Goal: Answer question/provide support: Share knowledge or assist other users

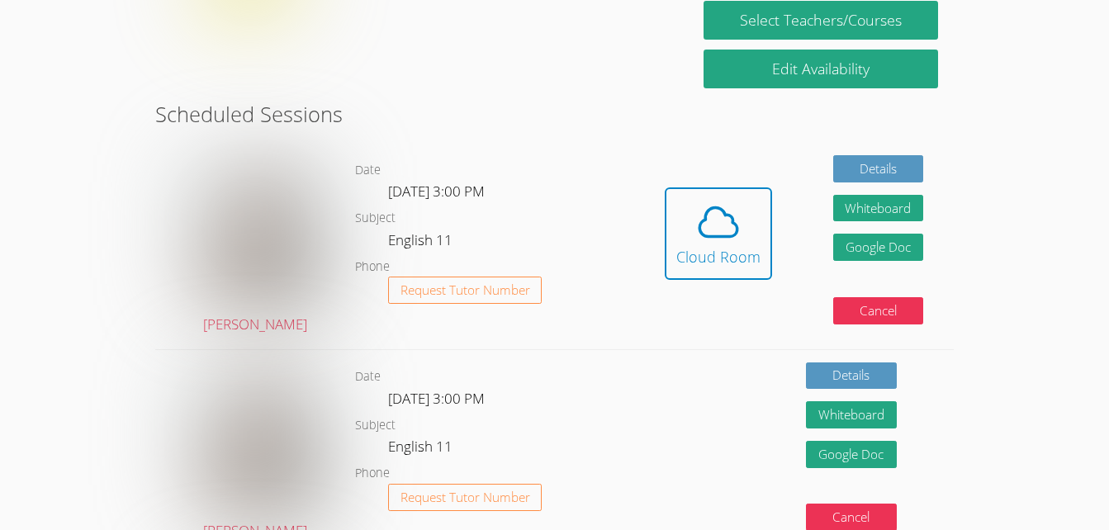
scroll to position [381, 0]
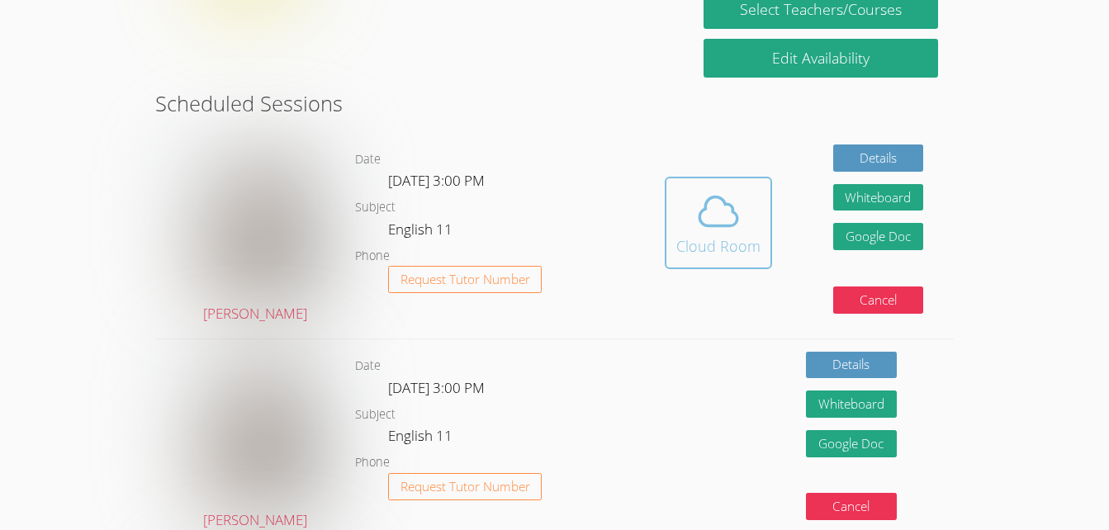
click at [719, 233] on icon at bounding box center [718, 211] width 46 height 46
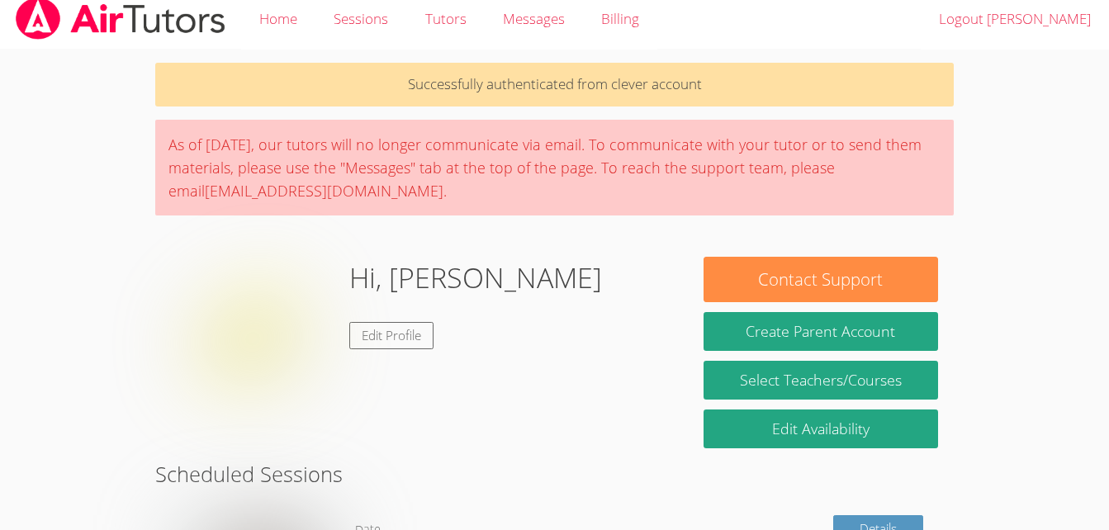
scroll to position [0, 0]
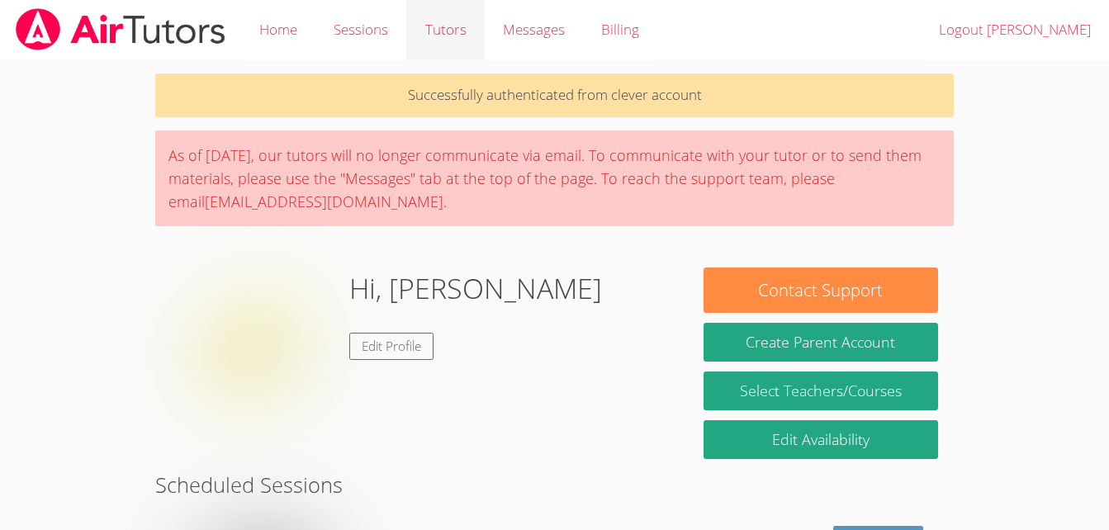
click at [457, 36] on link "Tutors" at bounding box center [445, 30] width 78 height 60
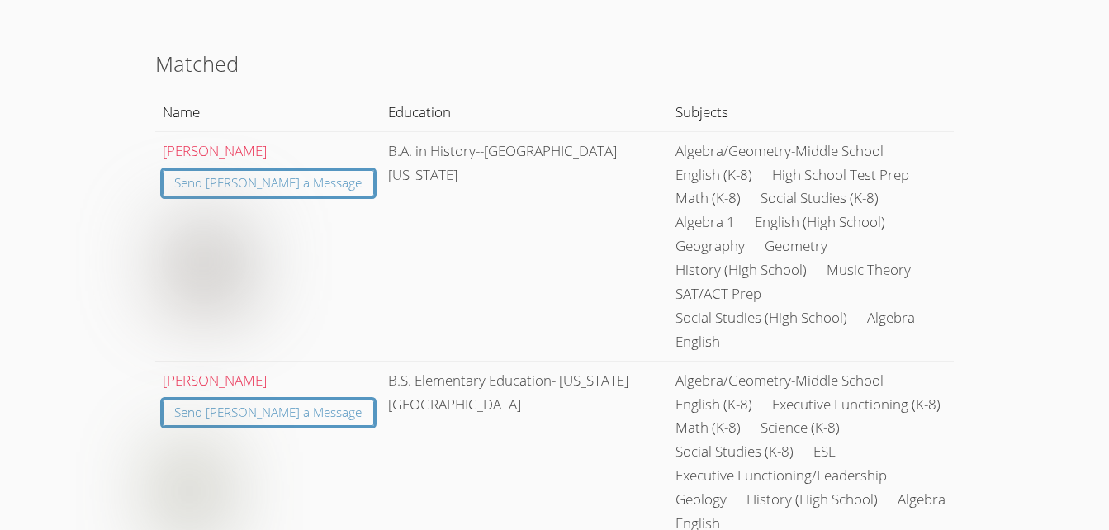
scroll to position [145, 0]
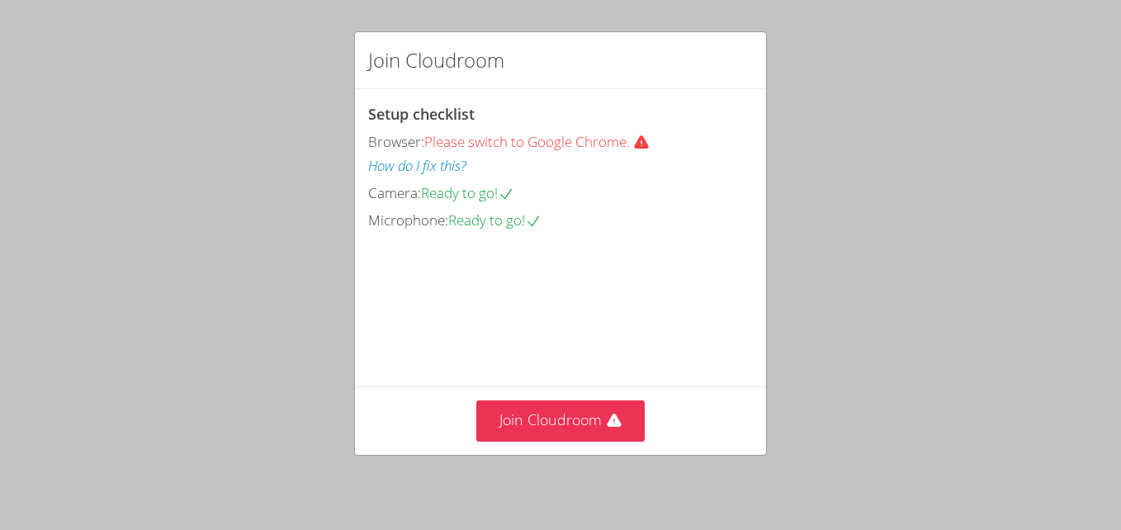
scroll to position [96, 0]
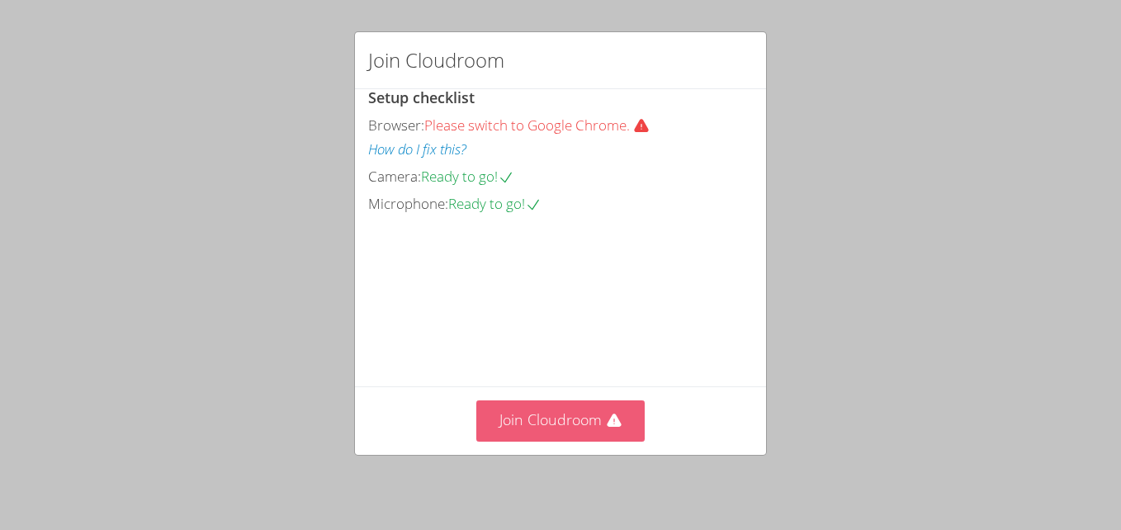
click at [611, 417] on icon at bounding box center [614, 421] width 17 height 17
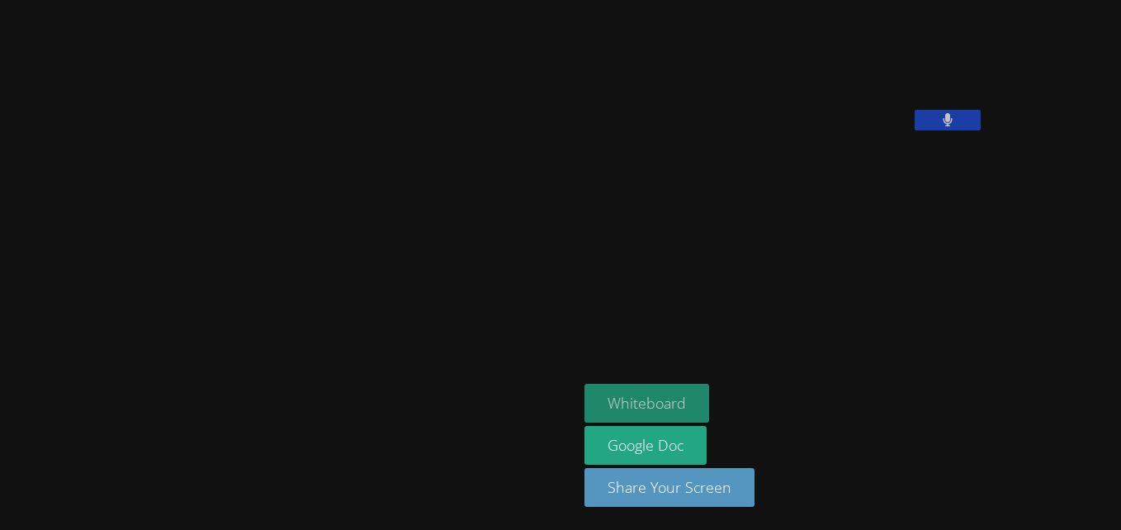
click at [585, 403] on button "Whiteboard" at bounding box center [647, 403] width 125 height 39
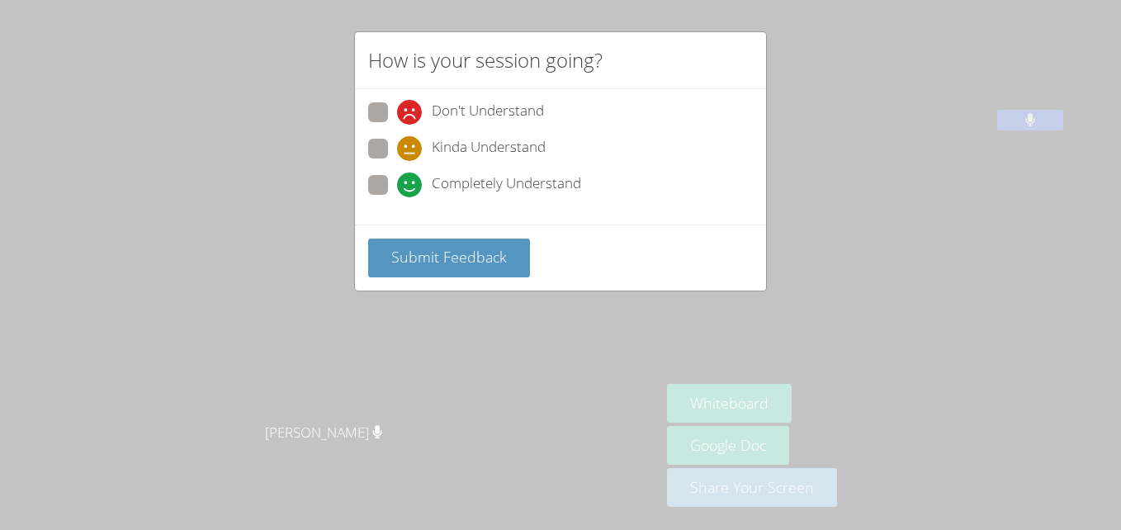
click at [457, 186] on span "Completely Understand" at bounding box center [506, 185] width 149 height 25
click at [411, 186] on input "Completely Understand" at bounding box center [404, 182] width 14 height 14
radio input "true"
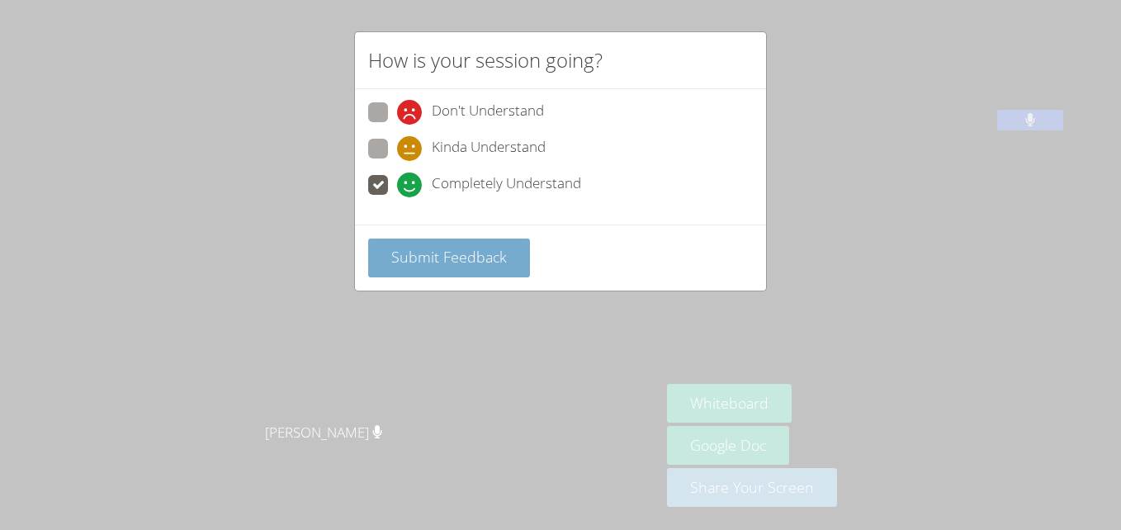
click at [424, 253] on span "Submit Feedback" at bounding box center [449, 257] width 116 height 20
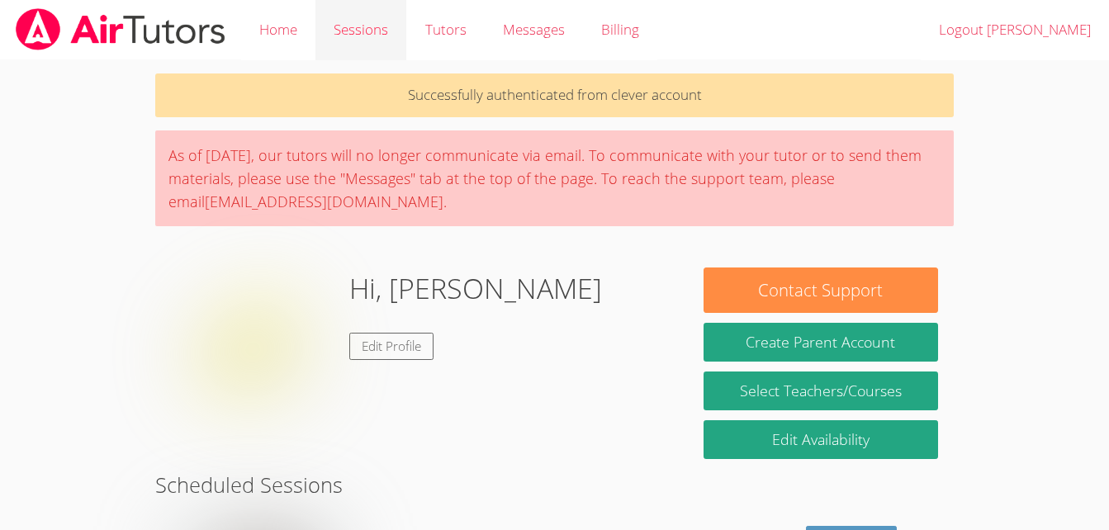
click at [354, 35] on link "Sessions" at bounding box center [360, 30] width 91 height 60
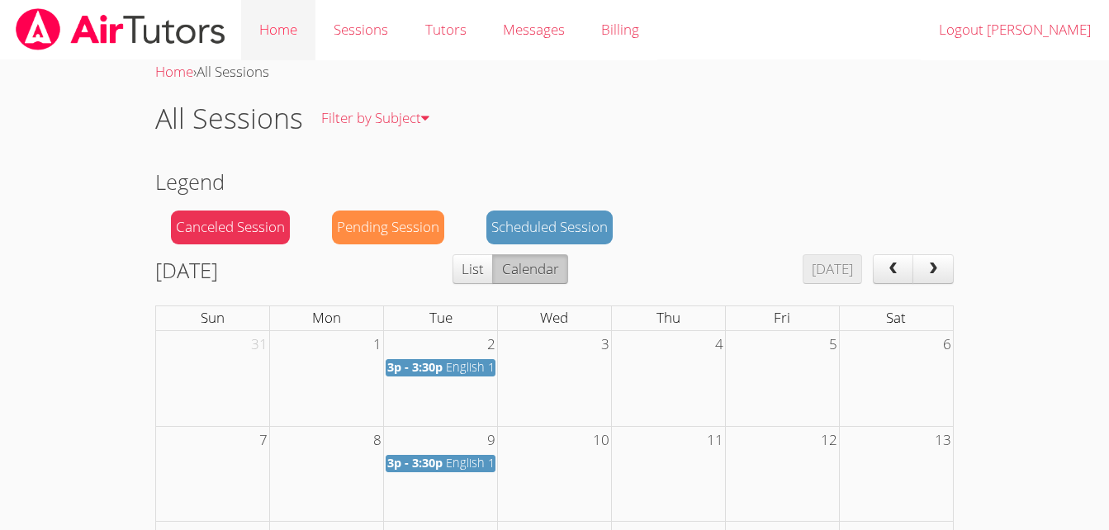
click at [272, 35] on link "Home" at bounding box center [278, 30] width 74 height 60
